Goal: Task Accomplishment & Management: Use online tool/utility

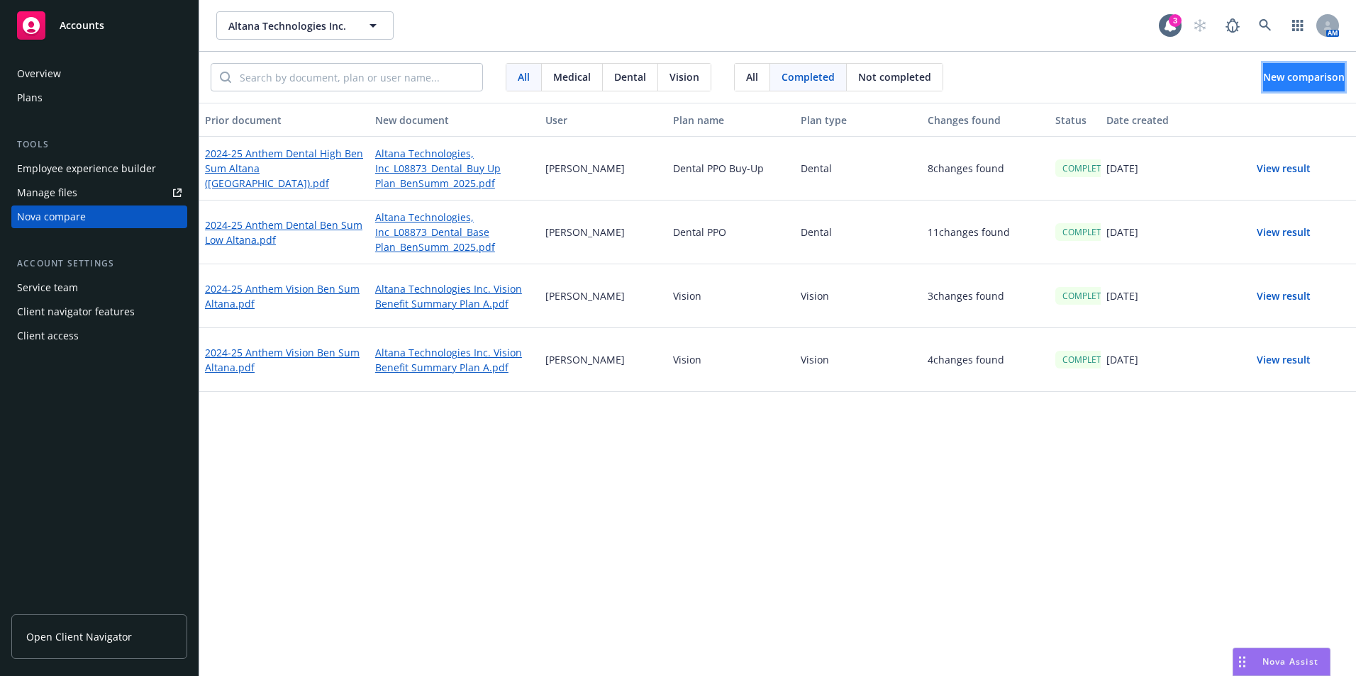
click at [1263, 69] on button "New comparison" at bounding box center [1304, 77] width 82 height 28
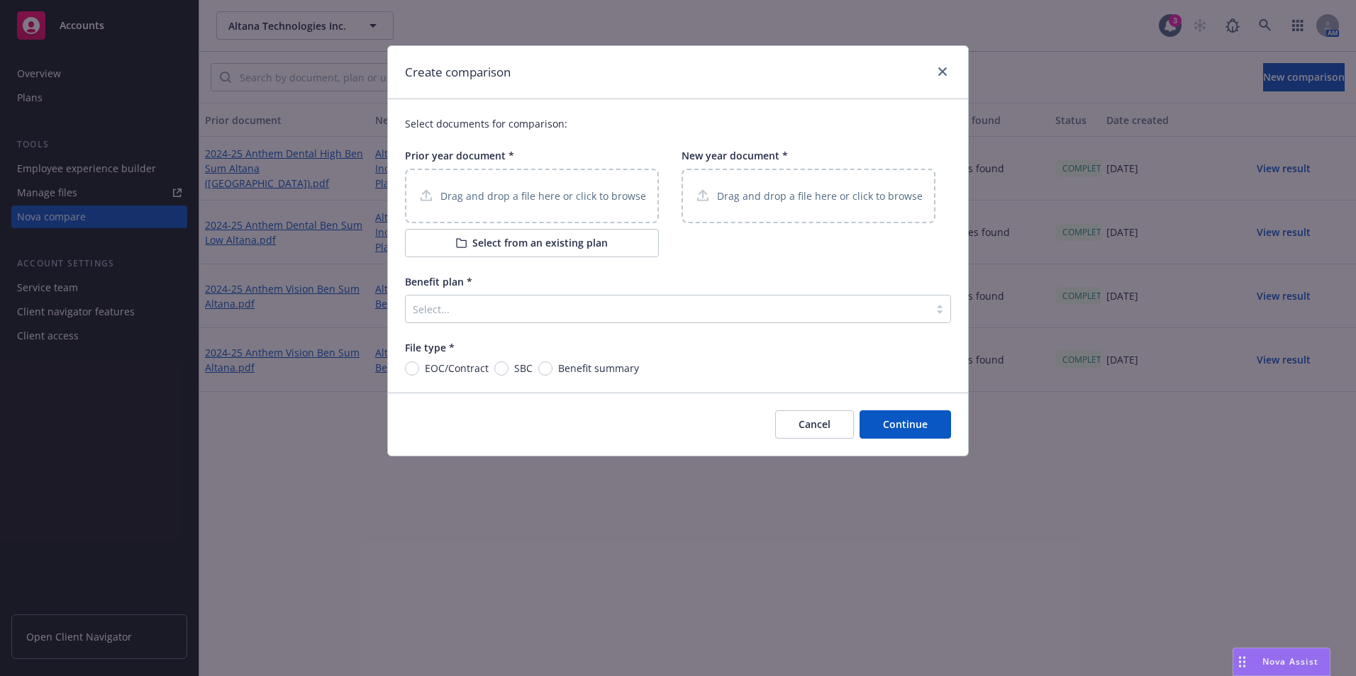
click at [492, 196] on p "Drag and drop a file here or click to browse" at bounding box center [543, 196] width 206 height 15
click at [559, 235] on button "Select from an existing plan" at bounding box center [532, 243] width 254 height 28
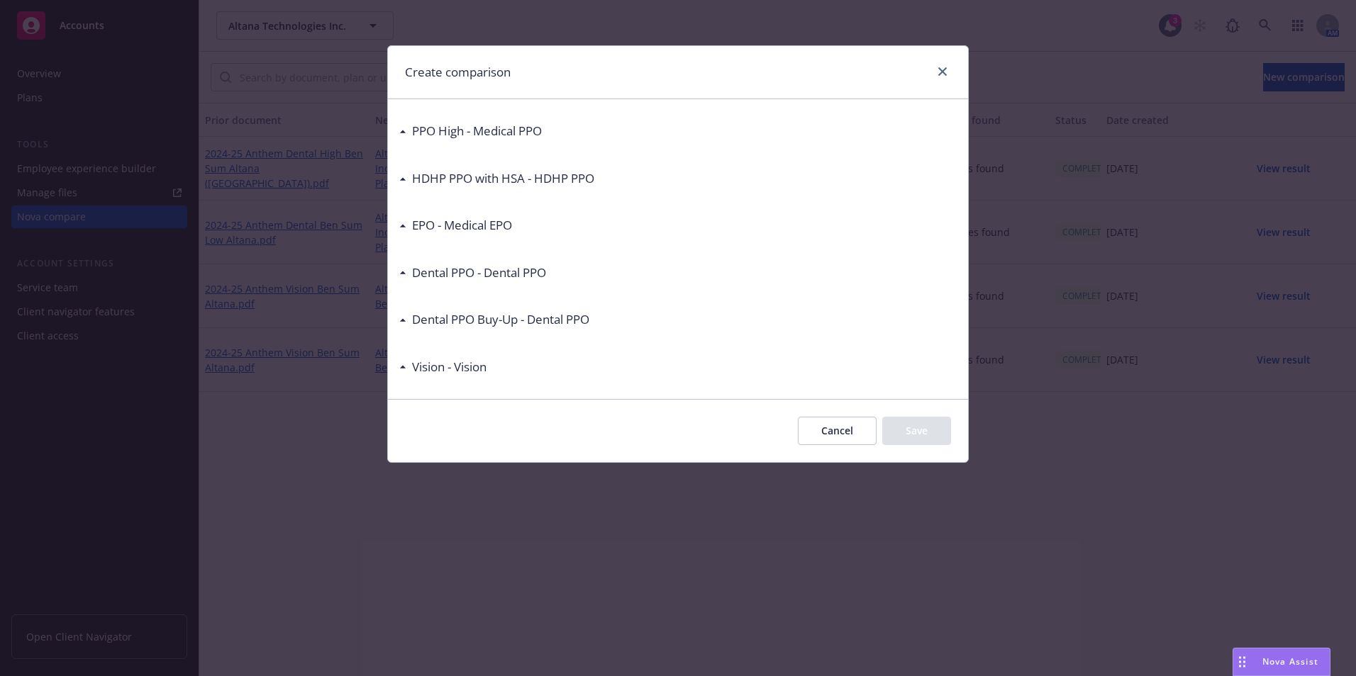
click at [415, 120] on div "PPO High - Medical PPO" at bounding box center [677, 131] width 557 height 30
click at [398, 126] on div "PPO High - Medical PPO pdf 2024-25 Anthem PPO SBC Altana.pdf pdf 2024-25 Anthem…" at bounding box center [678, 249] width 580 height 300
click at [399, 134] on div "PPO High - Medical PPO pdf 2024-25 Anthem PPO SBC Altana.pdf pdf 2024-25 Anthem…" at bounding box center [678, 249] width 580 height 300
click at [403, 134] on div "PPO High - Medical PPO" at bounding box center [470, 131] width 143 height 18
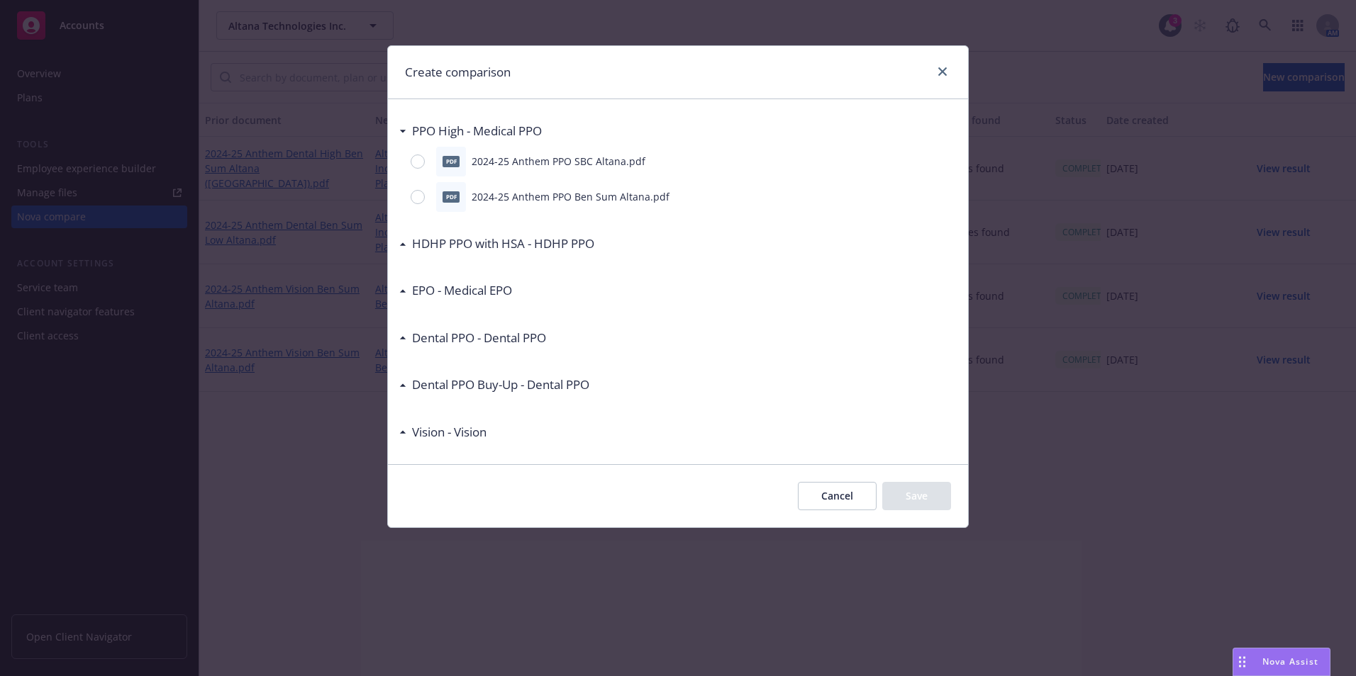
click at [428, 155] on div at bounding box center [421, 162] width 20 height 14
click at [425, 155] on input "radio" at bounding box center [418, 162] width 14 height 14
radio input "true"
click at [922, 493] on button "Save" at bounding box center [916, 496] width 69 height 28
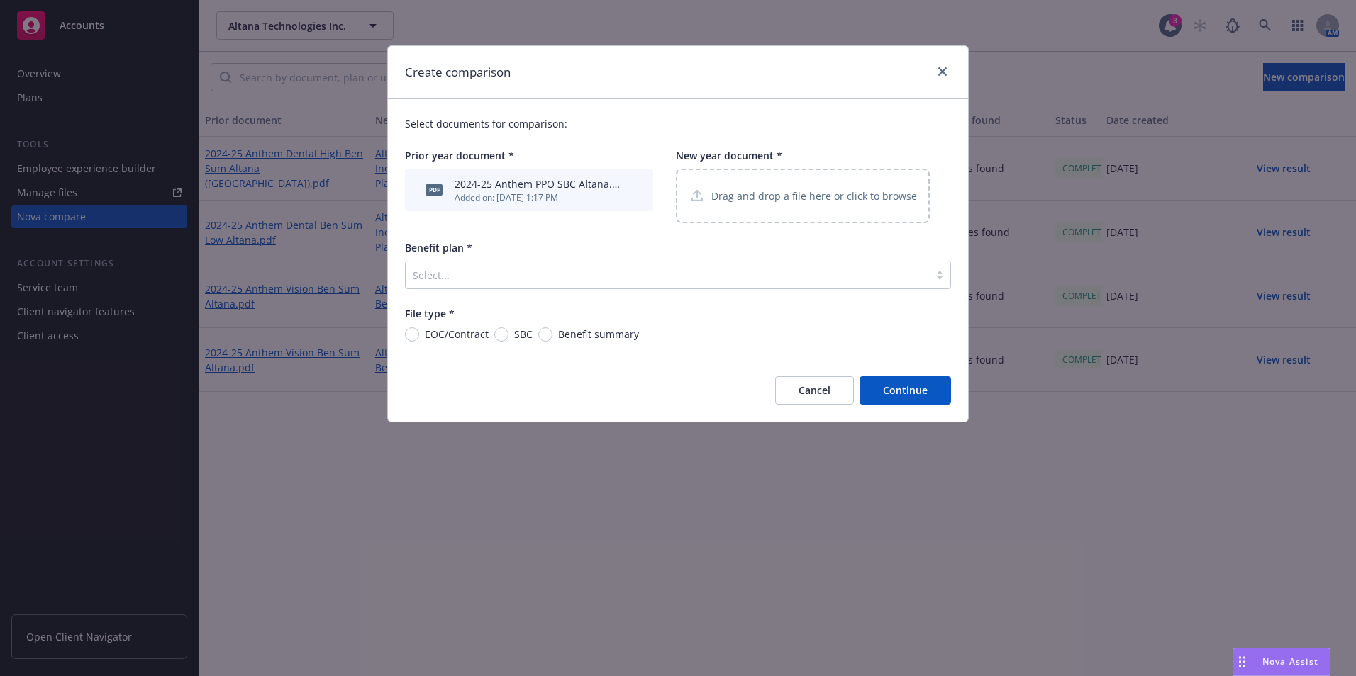
click at [721, 289] on div "Select..." at bounding box center [678, 275] width 546 height 28
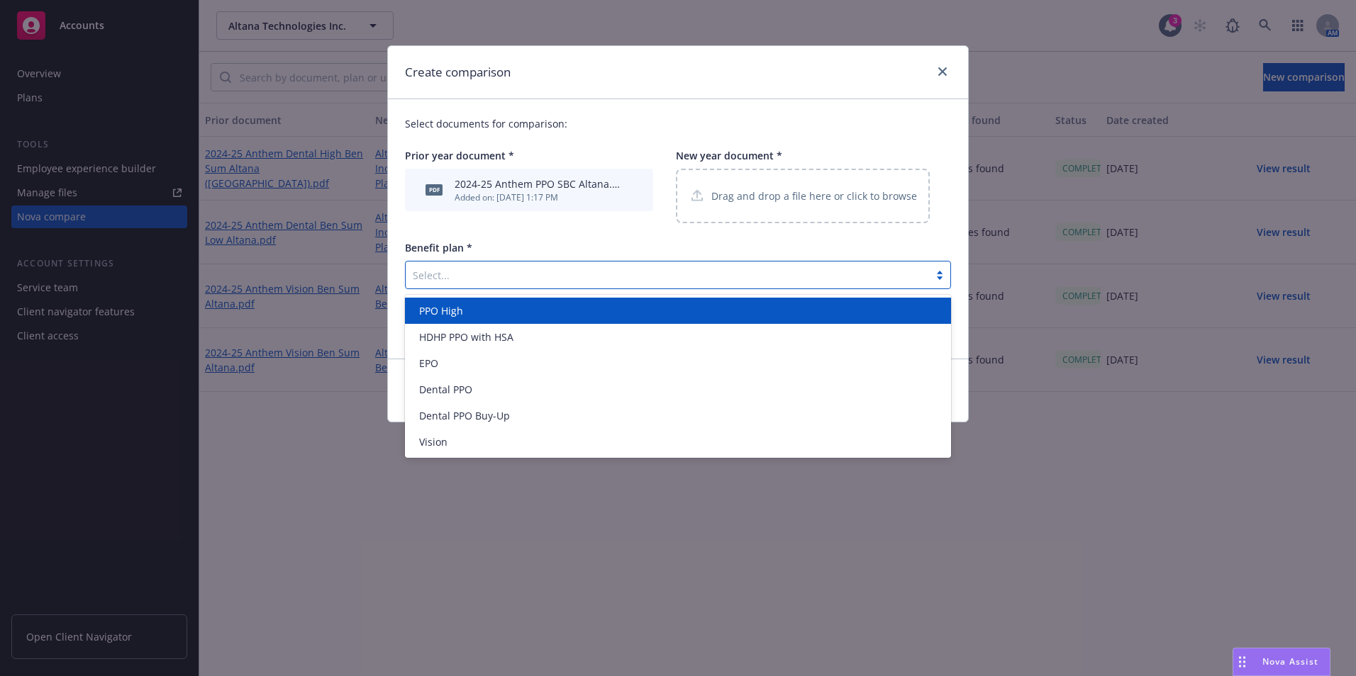
click at [608, 225] on div "Select documents for comparison: Prior year document * pdf 2024-25 Anthem PPO S…" at bounding box center [678, 229] width 580 height 260
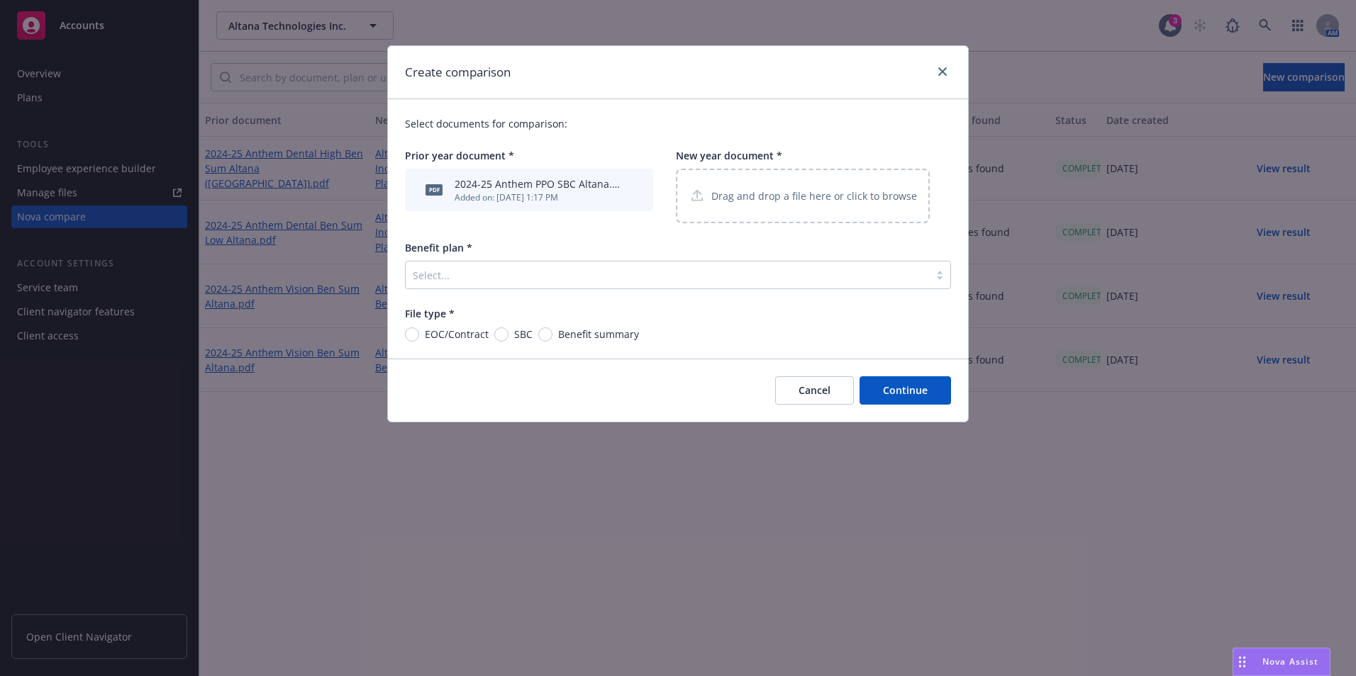
click at [825, 394] on button "Cancel" at bounding box center [814, 391] width 79 height 28
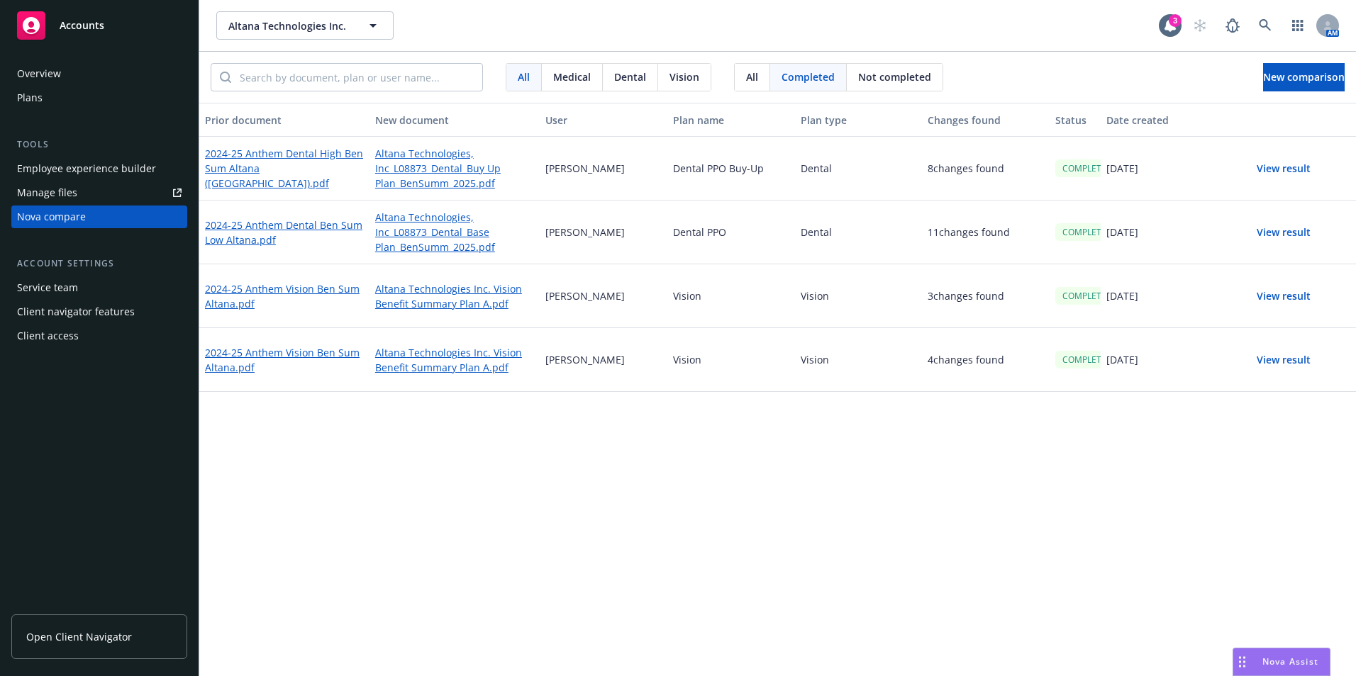
click at [1287, 359] on button "View result" at bounding box center [1283, 360] width 99 height 28
click at [1275, 359] on button "View result" at bounding box center [1283, 360] width 99 height 28
click at [1271, 359] on button "View result" at bounding box center [1283, 360] width 99 height 28
drag, startPoint x: 1268, startPoint y: 359, endPoint x: 1258, endPoint y: 357, distance: 10.3
click at [1269, 359] on button "View result" at bounding box center [1283, 360] width 99 height 28
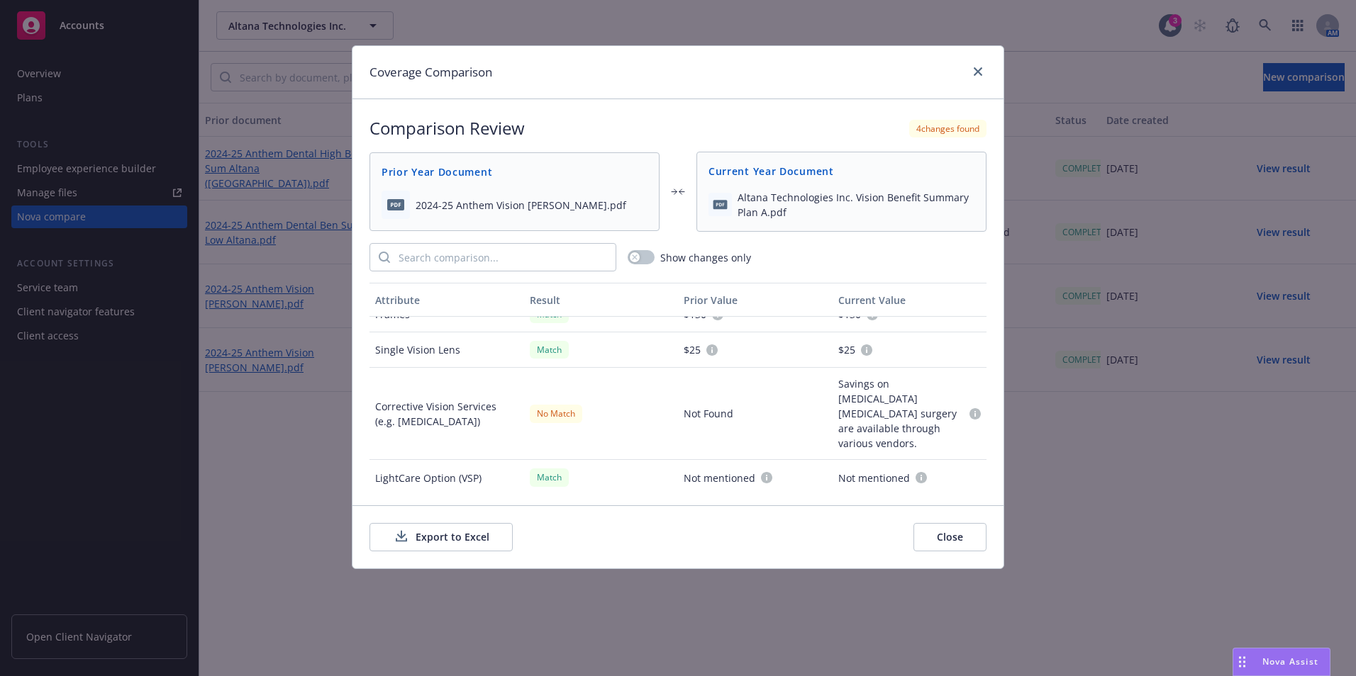
scroll to position [355, 0]
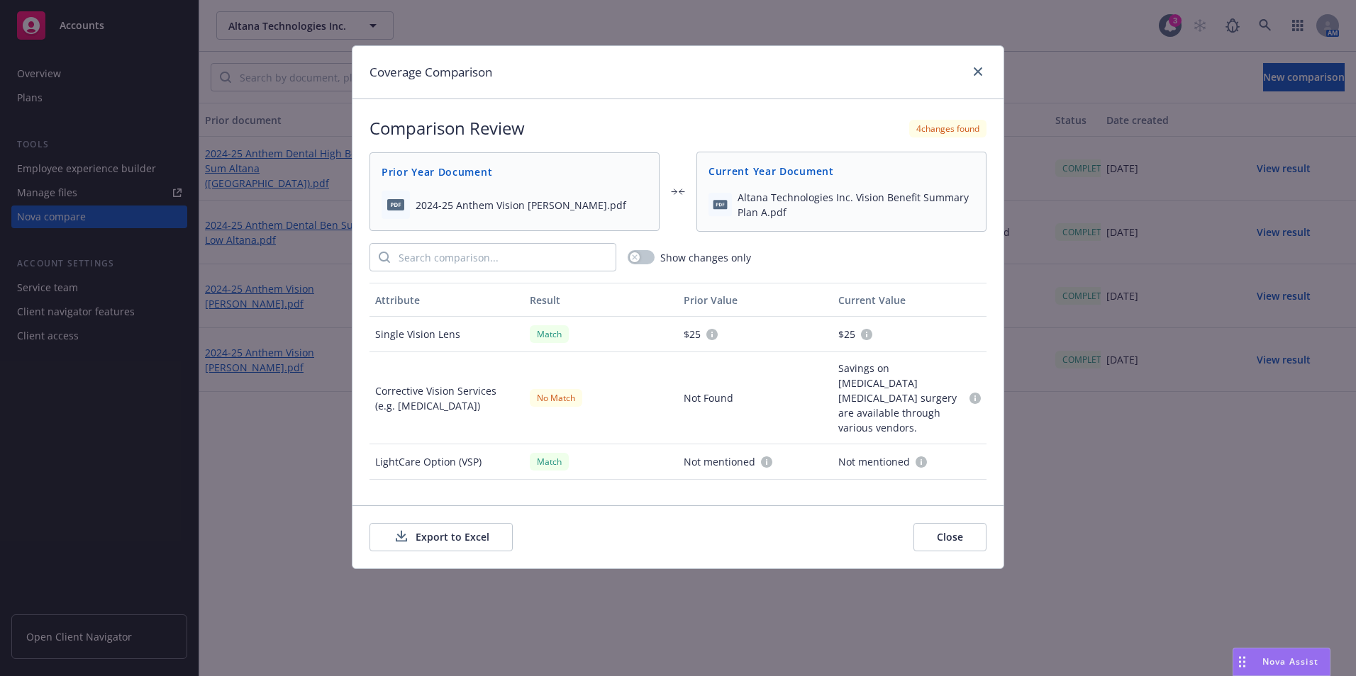
click at [961, 537] on button "Close" at bounding box center [949, 537] width 73 height 28
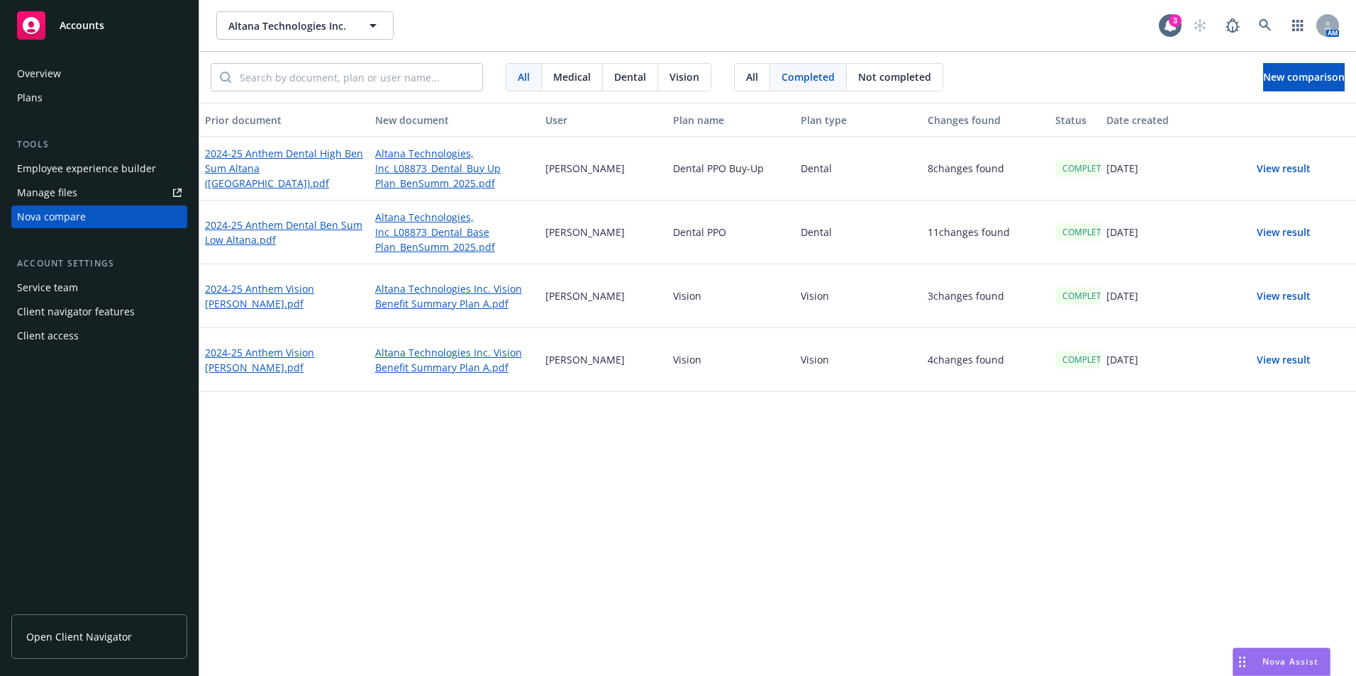
click at [1283, 659] on span "Nova Assist" at bounding box center [1290, 662] width 56 height 12
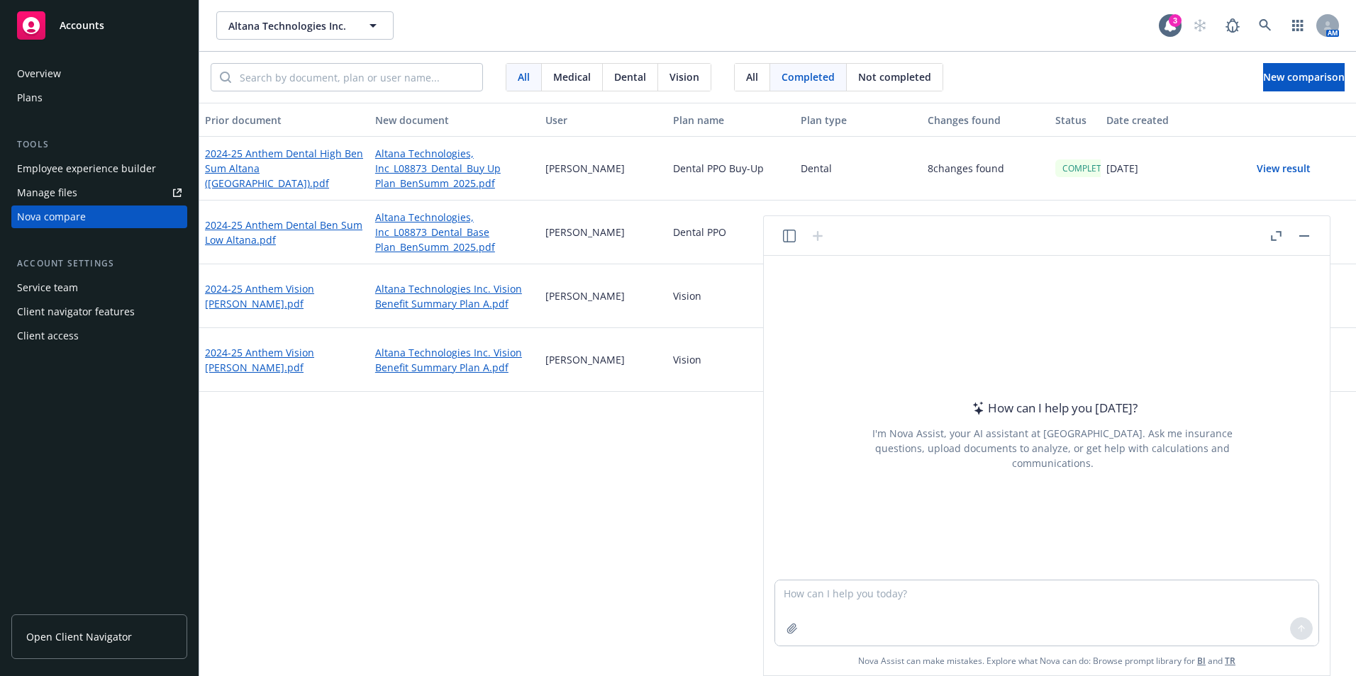
click at [1277, 236] on icon "button" at bounding box center [1276, 236] width 11 height 10
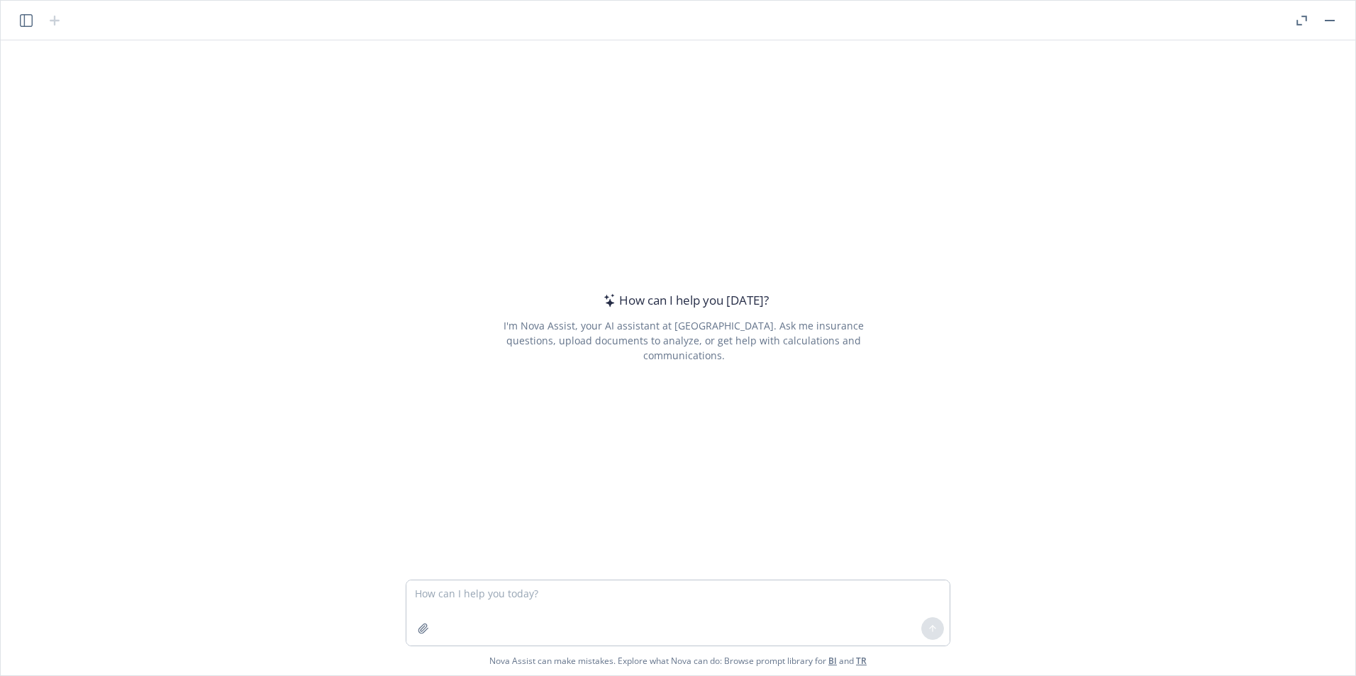
click at [1307, 20] on button "button" at bounding box center [1301, 20] width 17 height 17
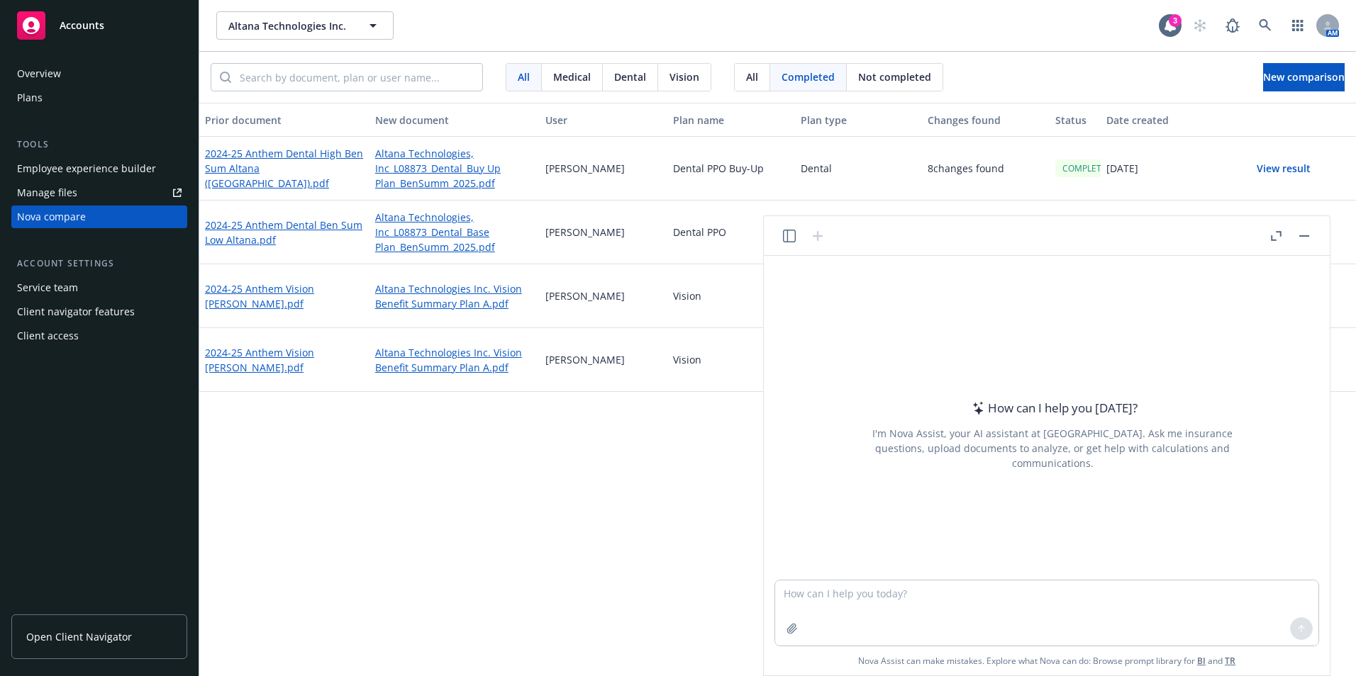
click at [786, 239] on icon "button" at bounding box center [789, 236] width 13 height 13
click at [794, 233] on icon "button" at bounding box center [789, 236] width 13 height 13
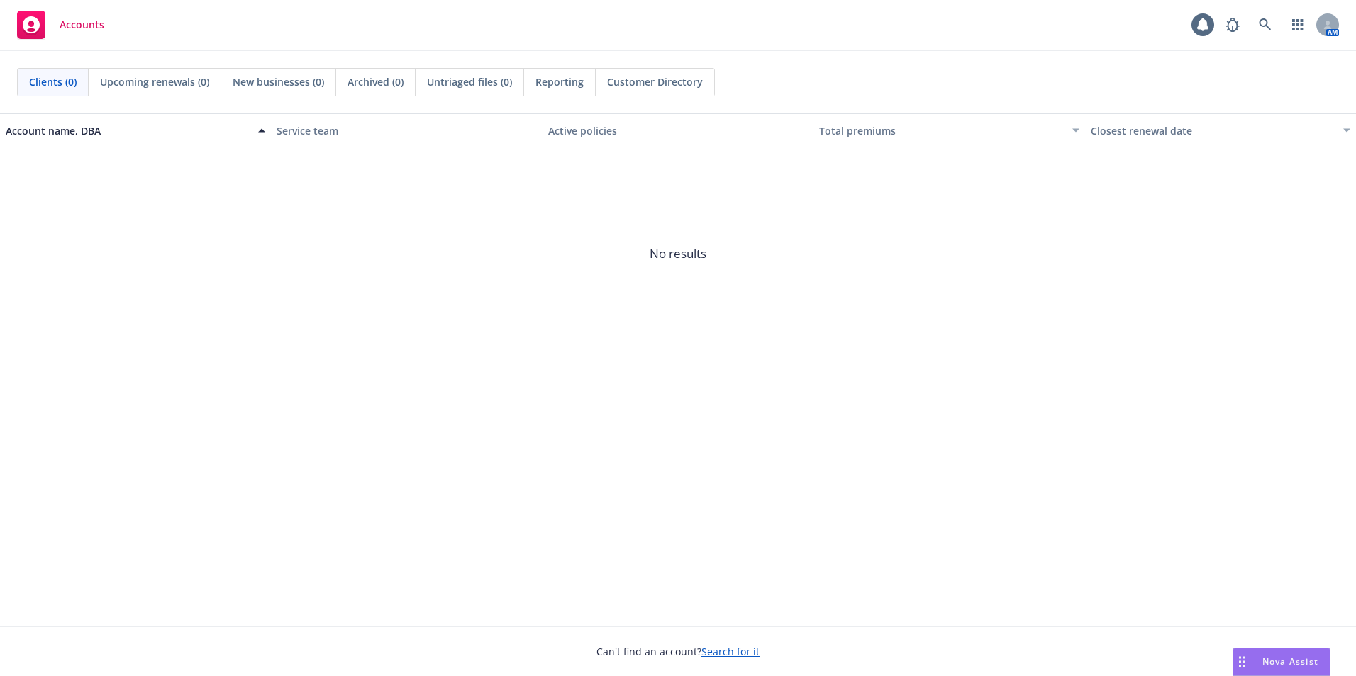
click at [1282, 661] on span "Nova Assist" at bounding box center [1290, 662] width 56 height 12
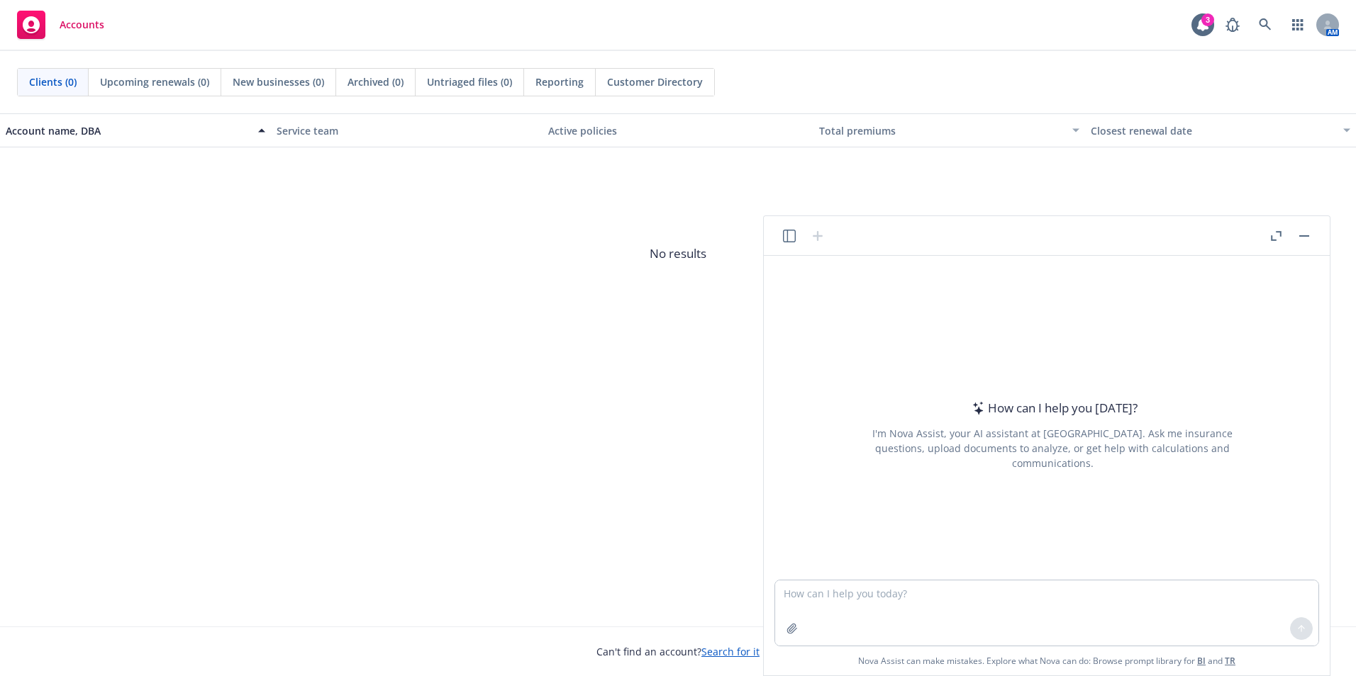
click at [1275, 231] on icon "button" at bounding box center [1276, 236] width 11 height 10
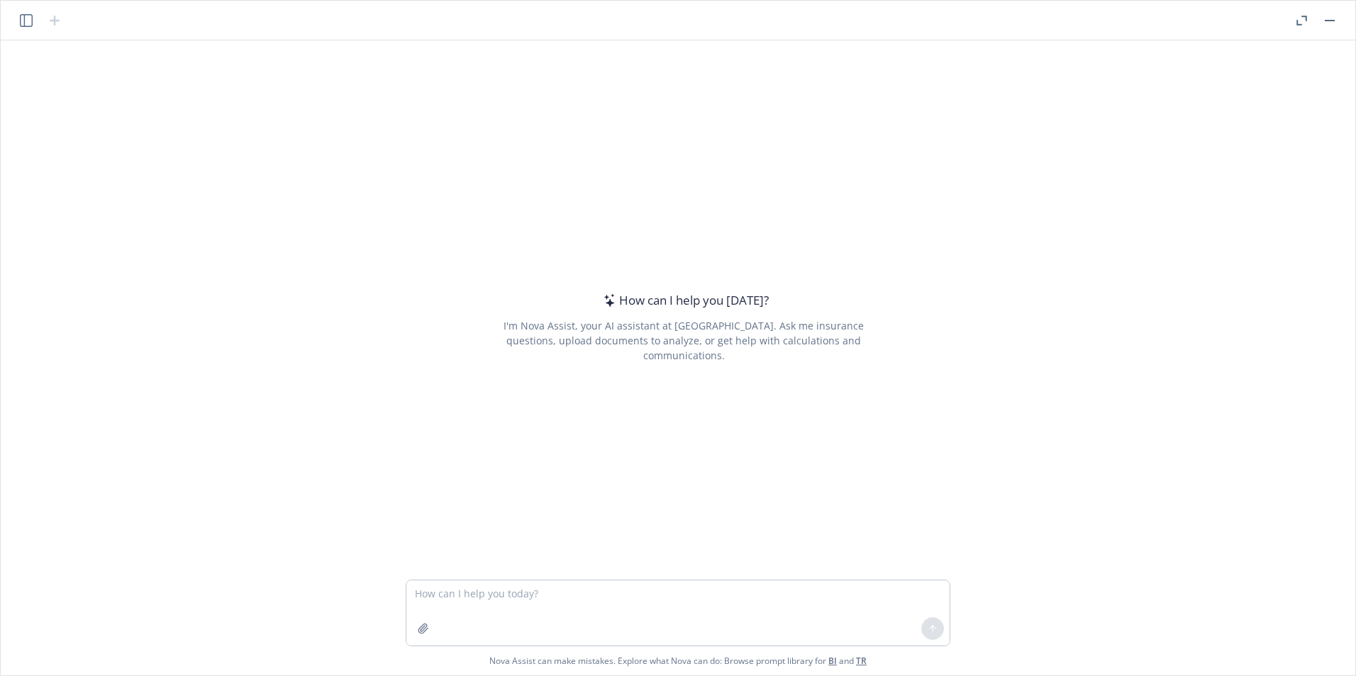
click at [1332, 15] on button "button" at bounding box center [1329, 20] width 17 height 17
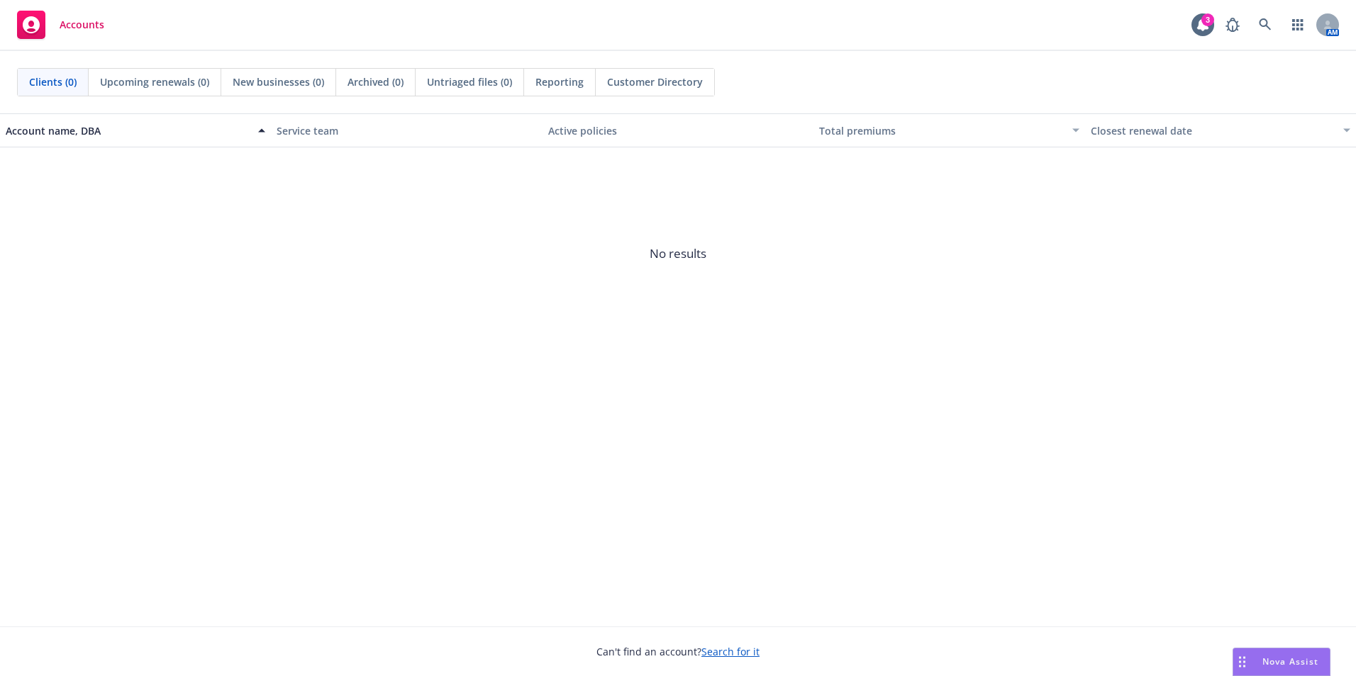
click at [1247, 651] on div "Drag to move" at bounding box center [1242, 662] width 18 height 27
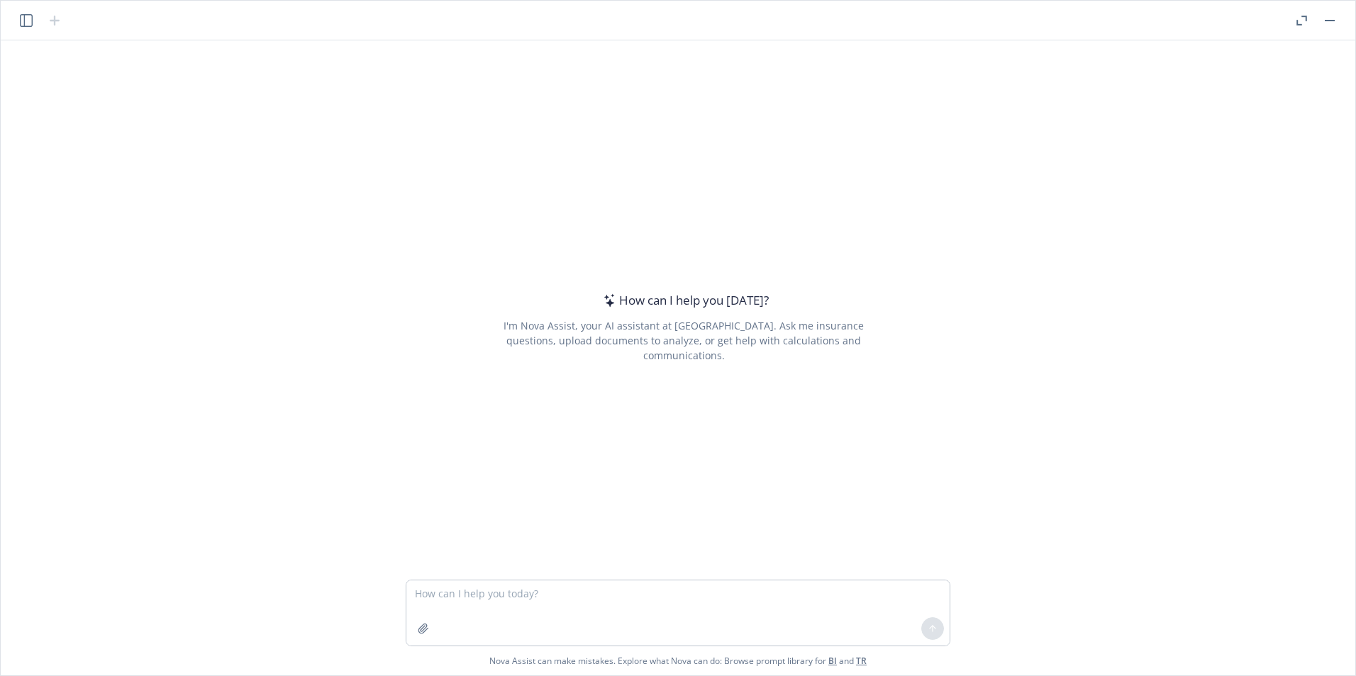
click at [21, 26] on icon "button" at bounding box center [26, 20] width 13 height 13
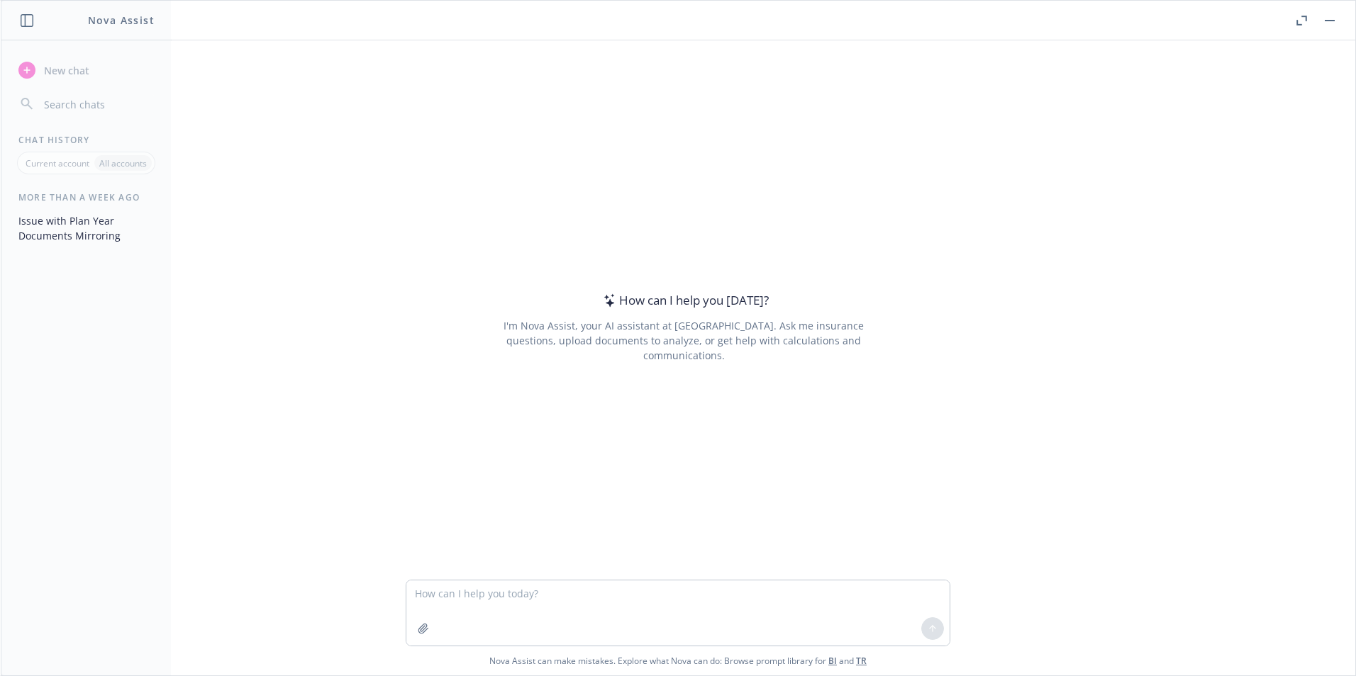
click at [1332, 16] on button "button" at bounding box center [1329, 20] width 17 height 17
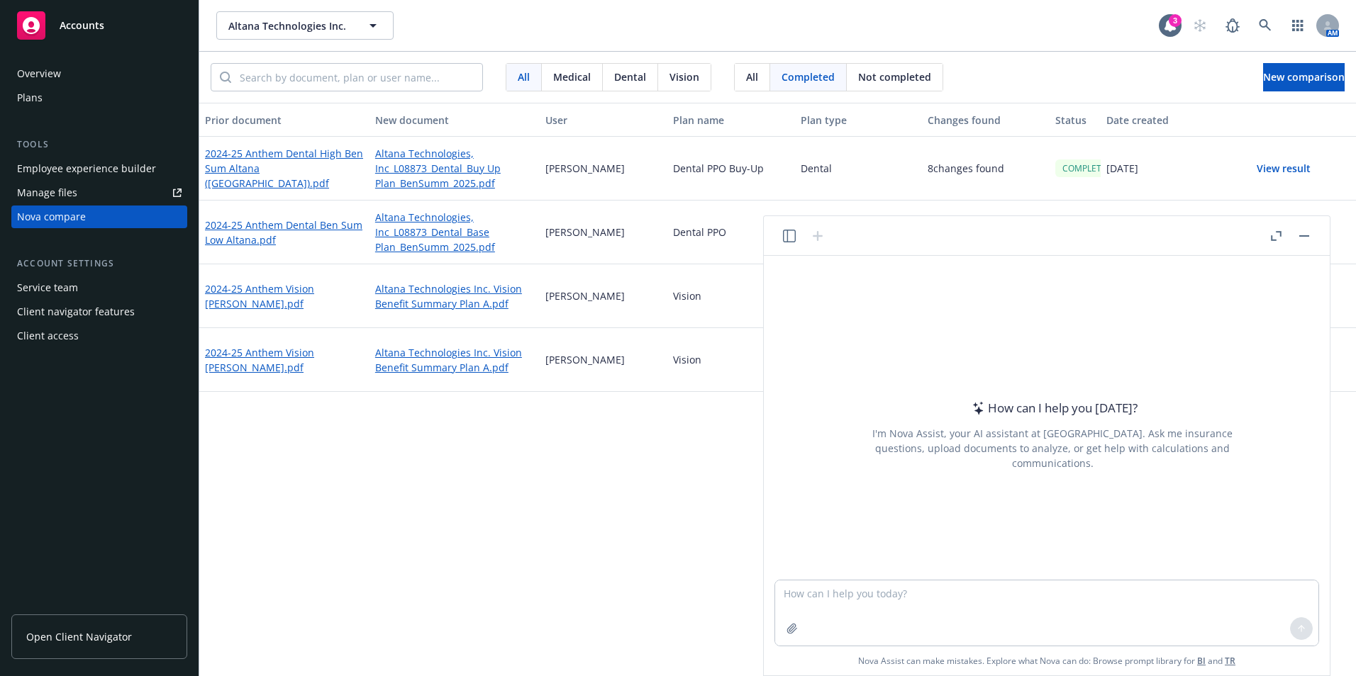
click at [1311, 224] on header at bounding box center [1047, 236] width 566 height 40
click at [1306, 242] on button "button" at bounding box center [1303, 236] width 17 height 17
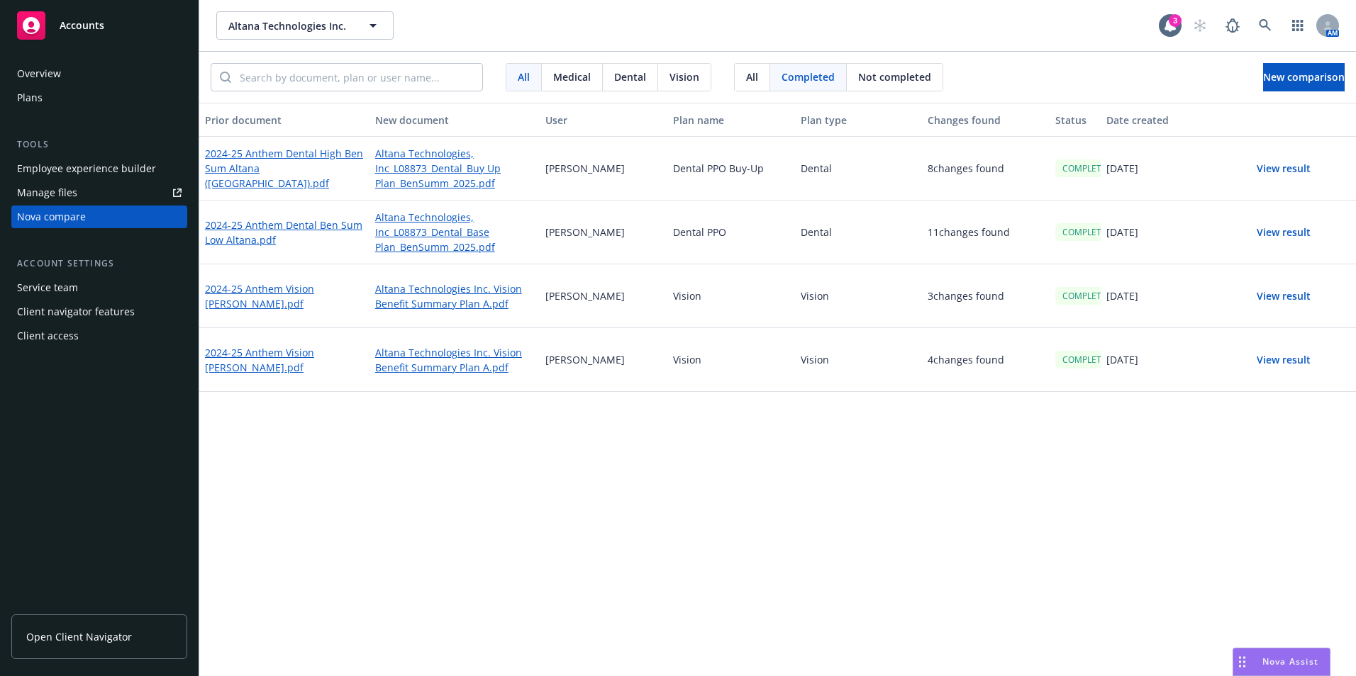
click at [878, 65] on div "Not completed" at bounding box center [895, 77] width 96 height 27
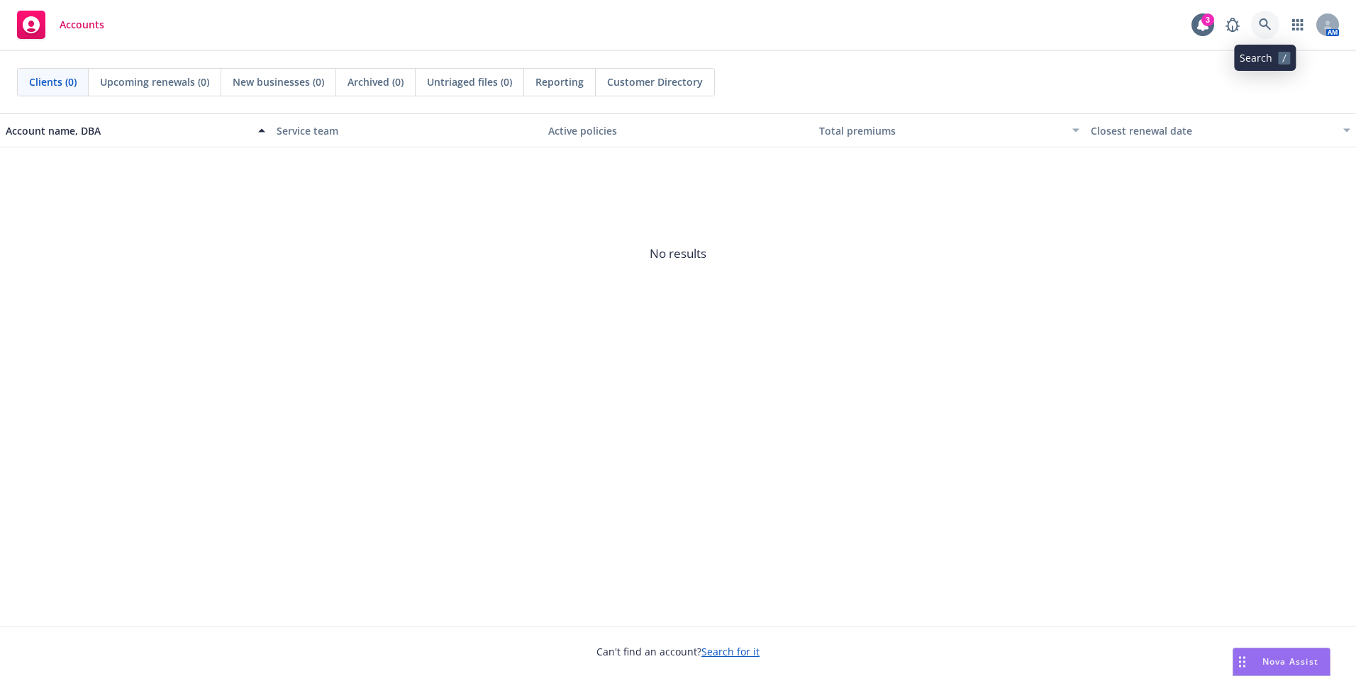
click at [1273, 21] on link at bounding box center [1265, 25] width 28 height 28
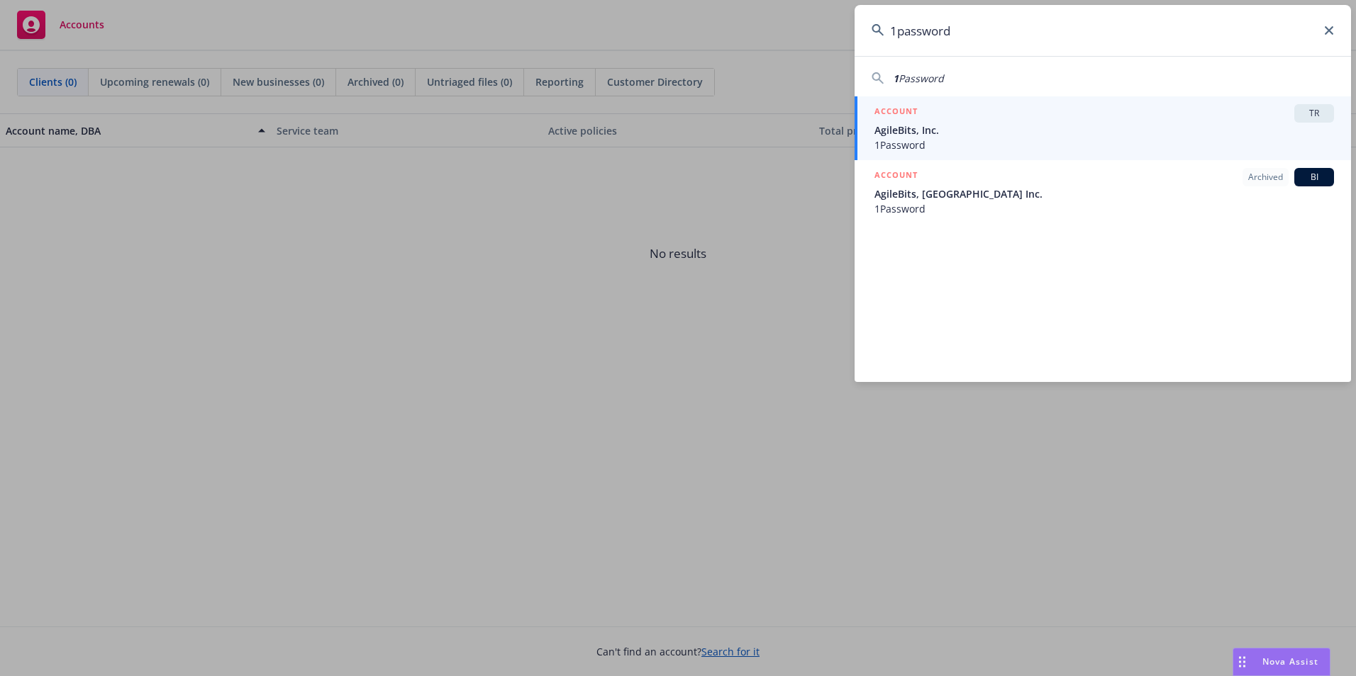
type input "1password"
click at [1147, 87] on div "1 Password ACCOUNT TR AgileBits, Inc. 1Password ACCOUNT Archived BI AgileBits, …" at bounding box center [1102, 219] width 496 height 326
click at [1038, 118] on div "ACCOUNT TR" at bounding box center [1103, 113] width 459 height 18
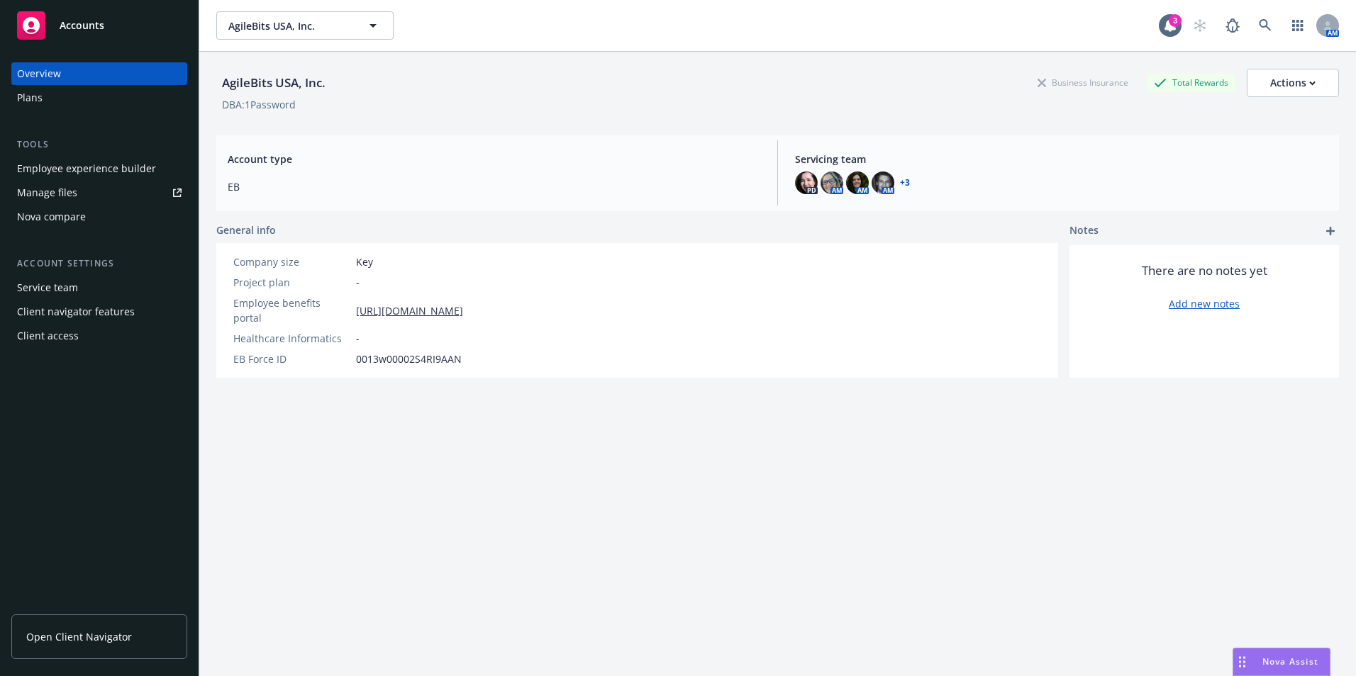
click at [111, 167] on div "Employee experience builder" at bounding box center [86, 168] width 139 height 23
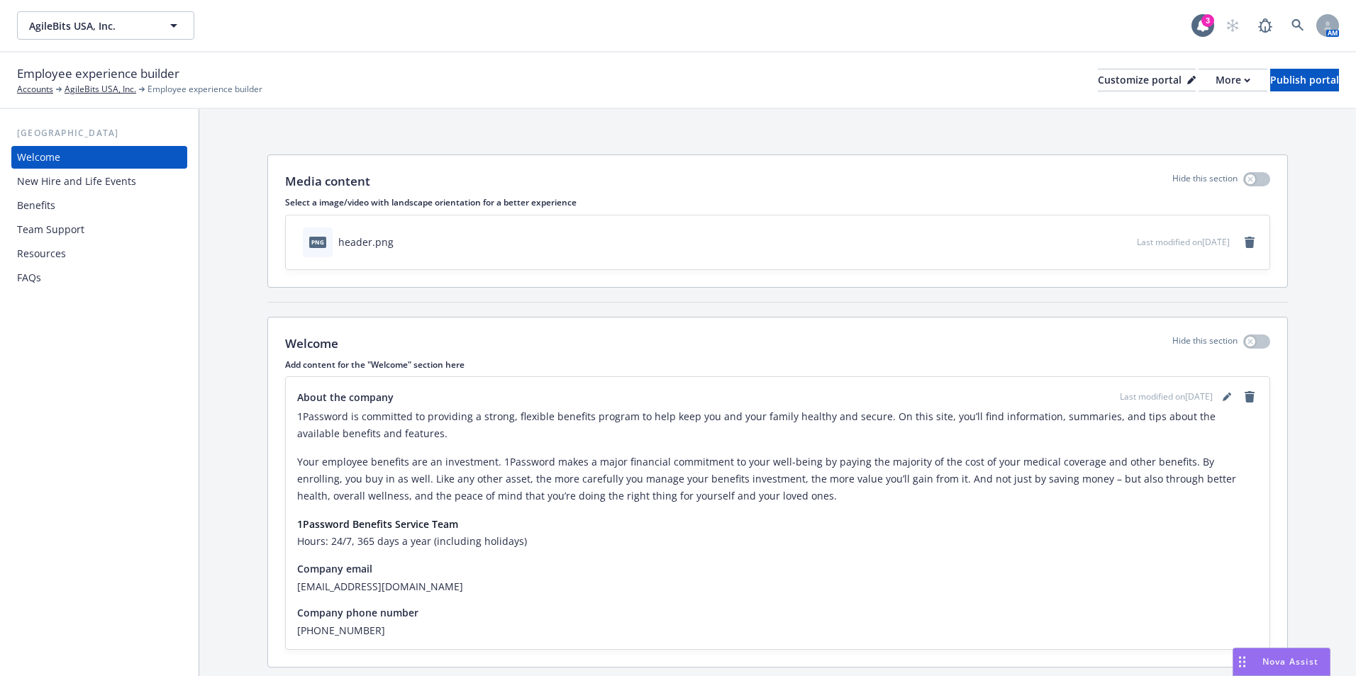
click at [65, 182] on div "New Hire and Life Events" at bounding box center [76, 181] width 119 height 23
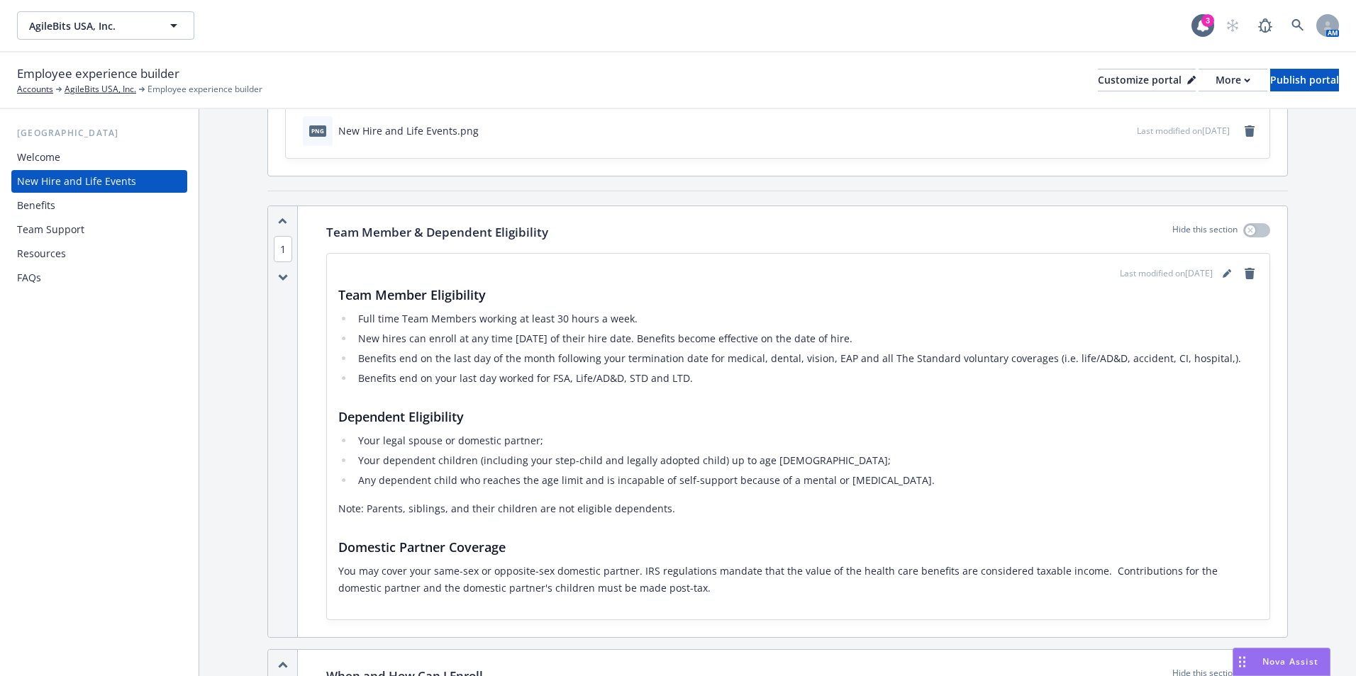
scroll to position [213, 0]
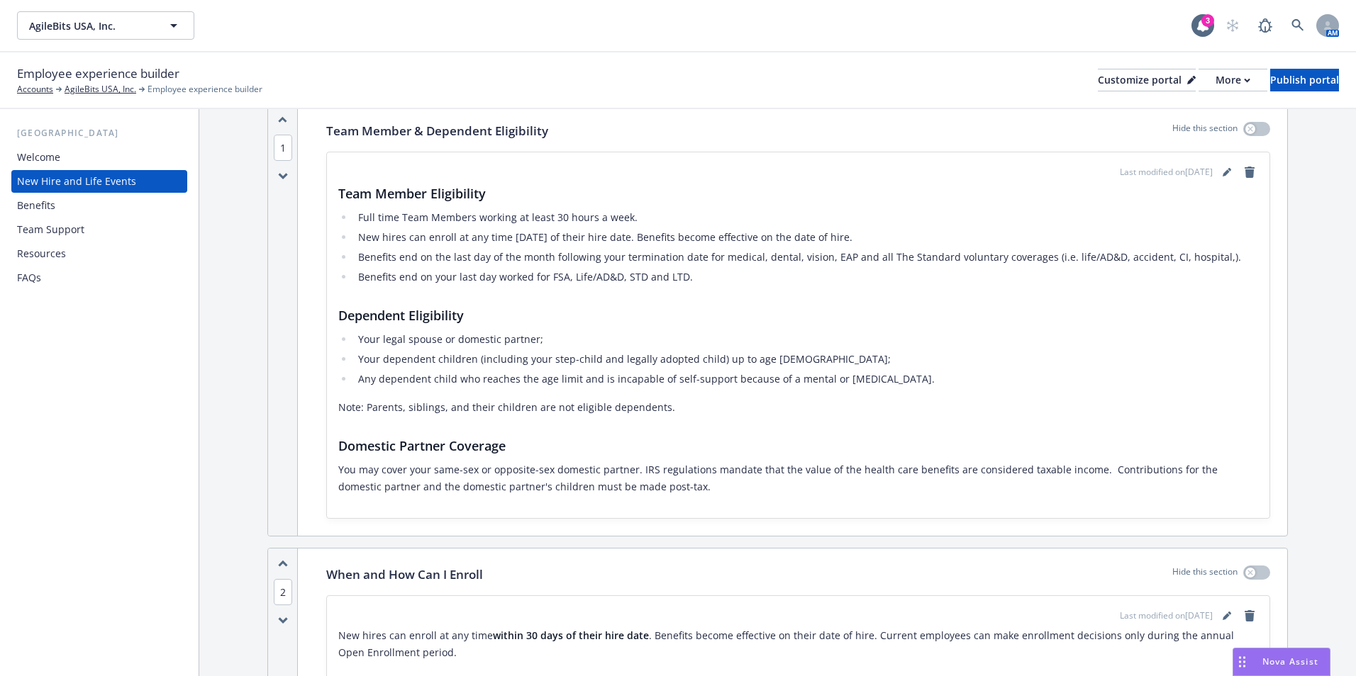
drag, startPoint x: 656, startPoint y: 216, endPoint x: 361, endPoint y: 213, distance: 295.0
click at [361, 213] on li "Full time Team Members working at least 30 hours a week." at bounding box center [806, 217] width 904 height 17
drag, startPoint x: 361, startPoint y: 213, endPoint x: 403, endPoint y: 216, distance: 41.9
drag, startPoint x: 403, startPoint y: 216, endPoint x: 352, endPoint y: 218, distance: 51.1
click at [351, 218] on ul "Full time Team Members working at least 30 hours a week. New hires can enroll a…" at bounding box center [798, 247] width 920 height 77
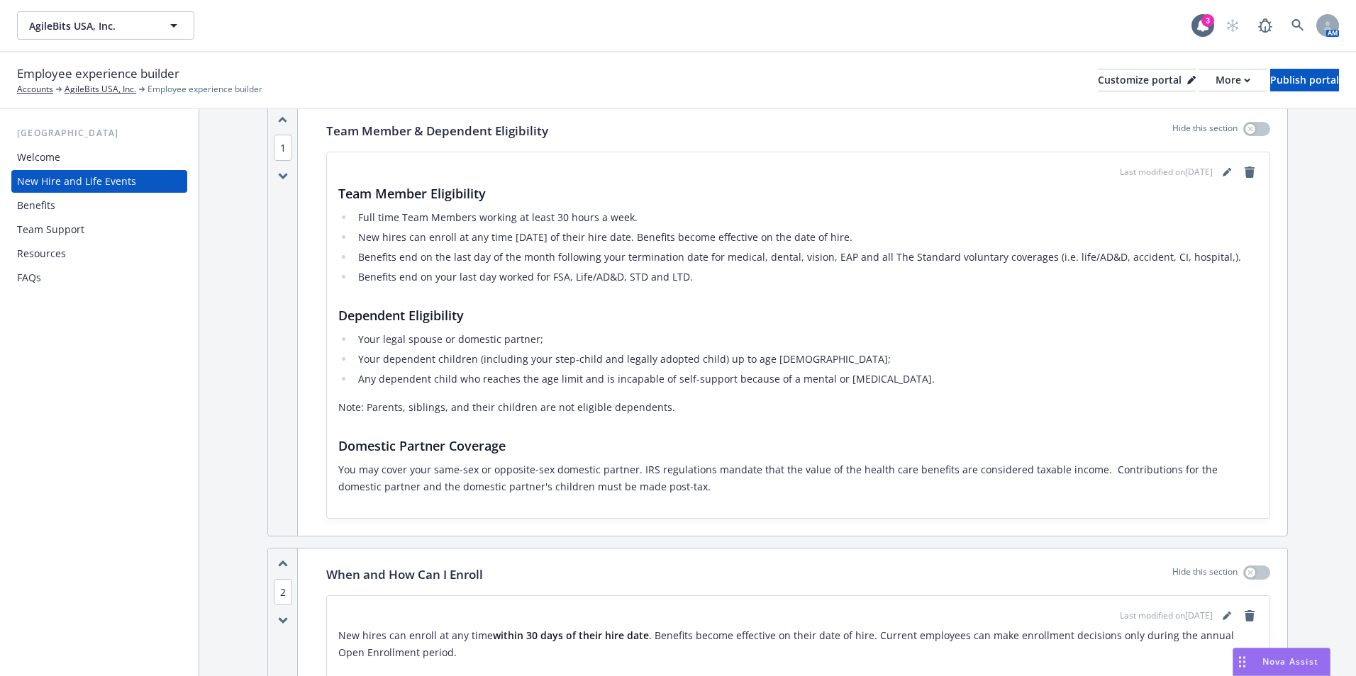
drag, startPoint x: 360, startPoint y: 217, endPoint x: 632, endPoint y: 217, distance: 271.6
click at [632, 217] on li "Full time Team Members working at least 30 hours a week." at bounding box center [806, 217] width 904 height 17
copy li "Full time Team Members working at least 30 hours a week."
